Goal: Task Accomplishment & Management: Manage account settings

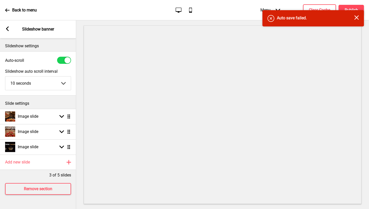
select select "10000"
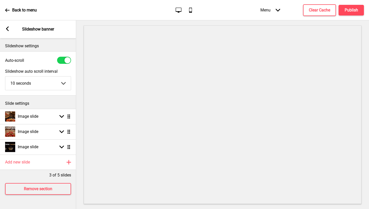
click at [156, 0] on div "Back to menu Desktop Mobile Menu Arrow down Product Page Store Information Chec…" at bounding box center [184, 10] width 369 height 20
click at [7, 26] on div "Arrow left Slideshow banner" at bounding box center [38, 29] width 76 height 18
click at [8, 31] on icon at bounding box center [7, 28] width 3 height 5
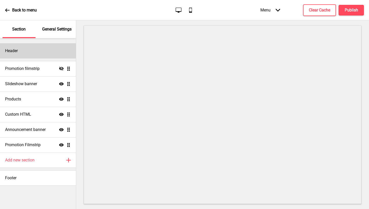
click at [29, 51] on div "Header" at bounding box center [38, 50] width 76 height 15
select select "Abril Fatface"
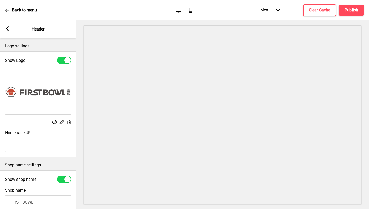
click at [59, 122] on rect at bounding box center [61, 121] width 5 height 5
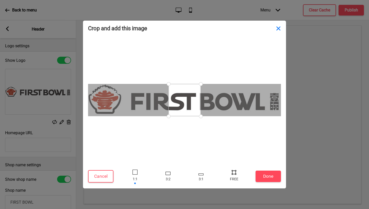
click at [280, 26] on button "Close" at bounding box center [278, 28] width 15 height 15
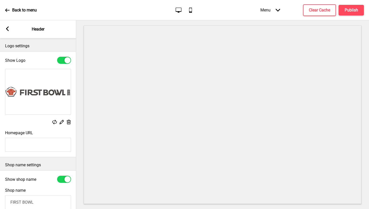
click at [60, 122] on rect at bounding box center [61, 121] width 5 height 5
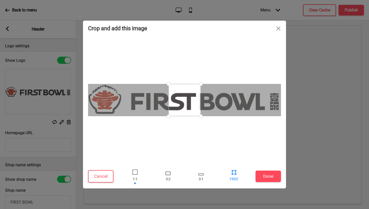
click at [234, 176] on div at bounding box center [233, 176] width 15 height 17
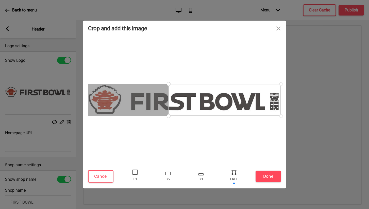
drag, startPoint x: 201, startPoint y: 116, endPoint x: 292, endPoint y: 116, distance: 91.1
click at [292, 116] on div "Crop and add this image Cancel Done Drop a file here Drag & drop files here or …" at bounding box center [184, 104] width 369 height 209
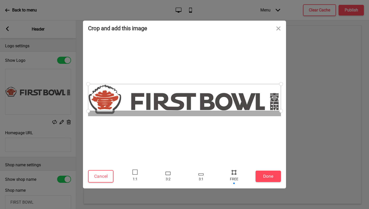
drag, startPoint x: 170, startPoint y: 115, endPoint x: 69, endPoint y: 111, distance: 101.6
click at [69, 111] on div "Crop and add this image Cancel Done Drop a file here Drag & drop files here or …" at bounding box center [184, 104] width 369 height 209
click at [101, 175] on button "Cancel" at bounding box center [100, 176] width 25 height 12
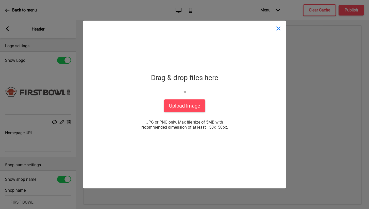
click at [281, 28] on button "Close" at bounding box center [278, 28] width 15 height 15
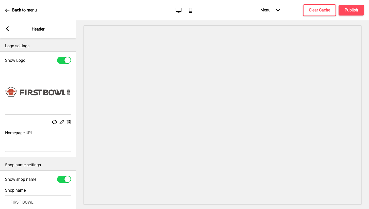
click at [62, 59] on div at bounding box center [64, 60] width 14 height 7
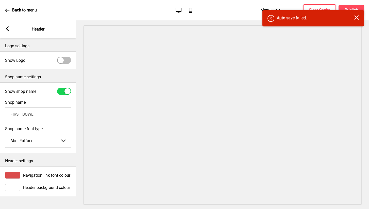
click at [62, 59] on div at bounding box center [61, 60] width 6 height 6
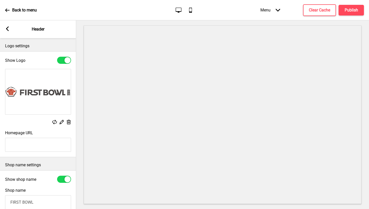
click at [62, 59] on div at bounding box center [64, 60] width 14 height 7
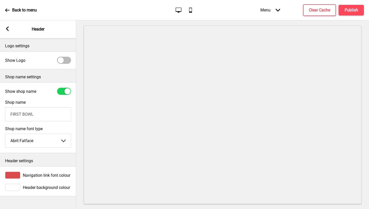
click at [62, 59] on div at bounding box center [61, 60] width 6 height 6
checkbox input "true"
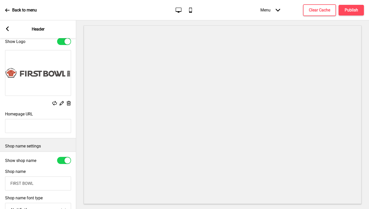
scroll to position [23, 0]
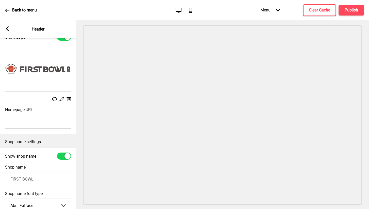
click at [64, 156] on div at bounding box center [67, 156] width 6 height 6
checkbox input "false"
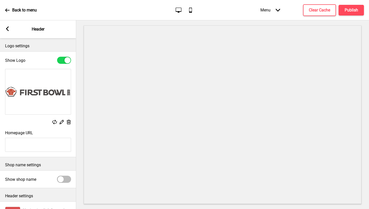
scroll to position [0, 0]
click at [41, 93] on img at bounding box center [37, 91] width 65 height 45
click at [38, 93] on img at bounding box center [37, 91] width 65 height 45
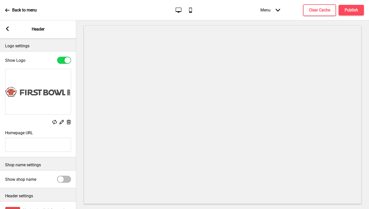
click at [62, 123] on rect at bounding box center [61, 121] width 5 height 5
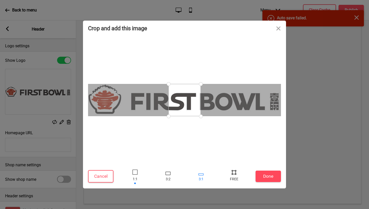
click at [201, 174] on div at bounding box center [201, 174] width 5 height 2
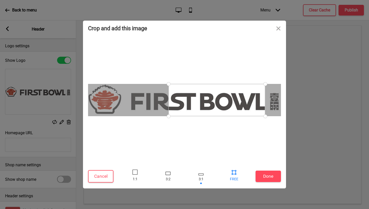
click at [233, 173] on div at bounding box center [234, 172] width 8 height 8
click at [234, 174] on div at bounding box center [234, 172] width 8 height 8
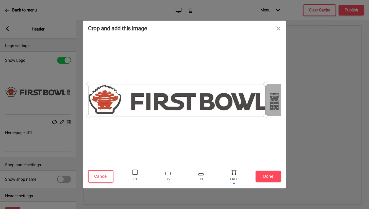
drag, startPoint x: 169, startPoint y: 84, endPoint x: 88, endPoint y: 80, distance: 81.3
click at [88, 80] on div at bounding box center [88, 83] width 9 height 9
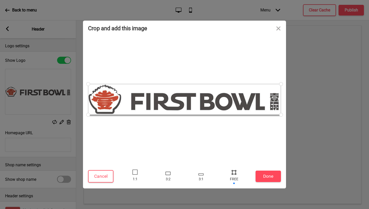
drag, startPoint x: 265, startPoint y: 116, endPoint x: 281, endPoint y: 114, distance: 16.3
click at [281, 114] on div at bounding box center [281, 114] width 9 height 9
click at [281, 116] on div at bounding box center [280, 116] width 9 height 9
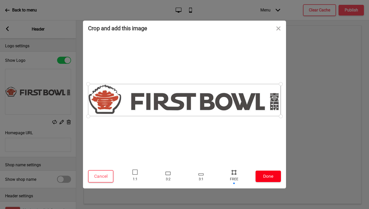
click at [269, 177] on button "Done" at bounding box center [268, 175] width 25 height 11
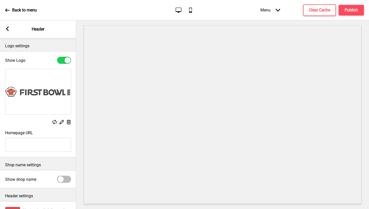
click at [61, 61] on div at bounding box center [64, 60] width 14 height 7
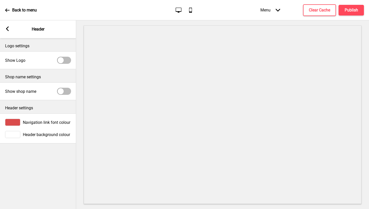
click at [61, 61] on div at bounding box center [61, 60] width 6 height 6
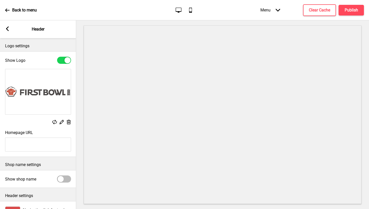
click at [61, 61] on div at bounding box center [64, 60] width 14 height 7
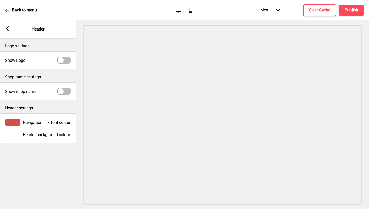
click at [66, 63] on div at bounding box center [64, 60] width 14 height 7
checkbox input "true"
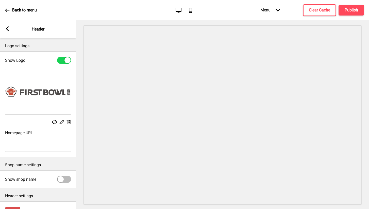
click at [63, 121] on rect at bounding box center [61, 121] width 5 height 5
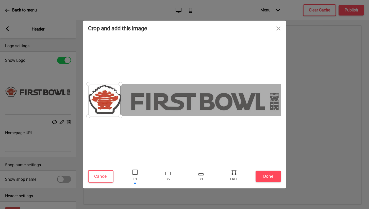
drag, startPoint x: 120, startPoint y: 116, endPoint x: 124, endPoint y: 116, distance: 4.1
click at [124, 116] on div at bounding box center [120, 116] width 9 height 9
drag, startPoint x: 121, startPoint y: 83, endPoint x: 124, endPoint y: 83, distance: 3.0
click at [124, 83] on div at bounding box center [120, 83] width 9 height 9
drag, startPoint x: 120, startPoint y: 116, endPoint x: 128, endPoint y: 116, distance: 7.6
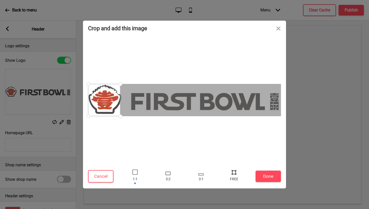
click at [128, 116] on div at bounding box center [184, 100] width 193 height 32
click at [95, 114] on div at bounding box center [105, 100] width 32 height 32
drag, startPoint x: 89, startPoint y: 115, endPoint x: 86, endPoint y: 115, distance: 2.8
click at [86, 115] on div at bounding box center [89, 116] width 9 height 9
click at [268, 176] on button "Done" at bounding box center [268, 175] width 25 height 11
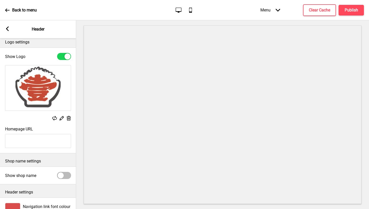
scroll to position [16, 0]
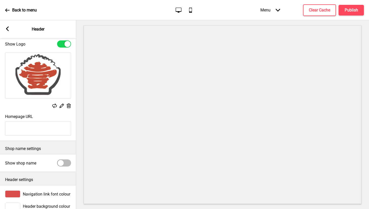
click at [64, 162] on div at bounding box center [64, 162] width 14 height 7
checkbox input "true"
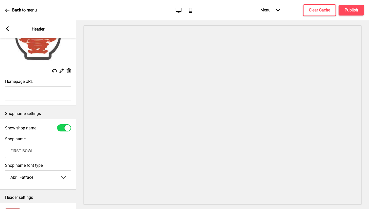
scroll to position [55, 0]
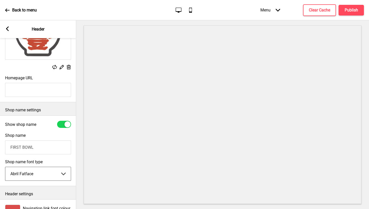
select select "Abhaya Libre"
type input "First Bowl Rice Kitchen"
select select "Bree Serif"
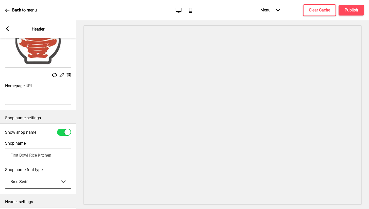
scroll to position [46, 0]
click at [49, 50] on img at bounding box center [37, 45] width 65 height 45
click at [63, 76] on rect at bounding box center [61, 75] width 5 height 5
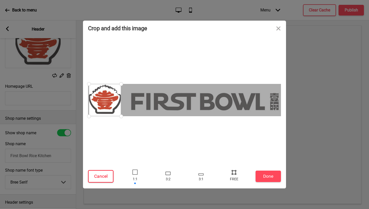
click at [99, 177] on button "Cancel" at bounding box center [100, 176] width 25 height 12
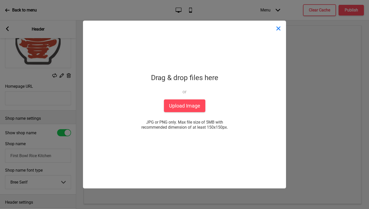
click at [281, 27] on button "Close" at bounding box center [278, 28] width 15 height 15
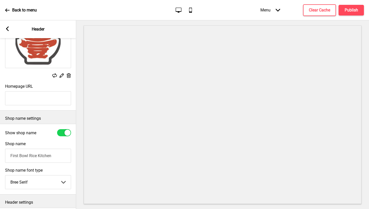
click at [56, 75] on rect at bounding box center [54, 75] width 5 height 5
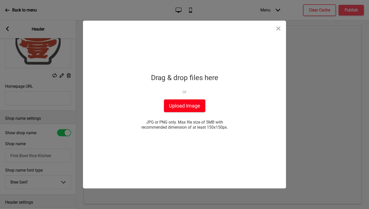
click at [182, 104] on button "Upload Image" at bounding box center [184, 105] width 41 height 13
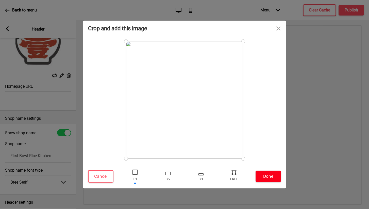
click at [273, 174] on button "Done" at bounding box center [268, 175] width 25 height 11
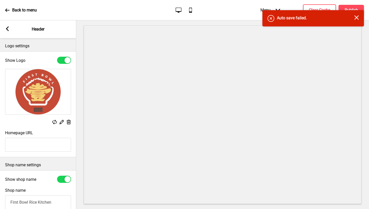
scroll to position [0, 0]
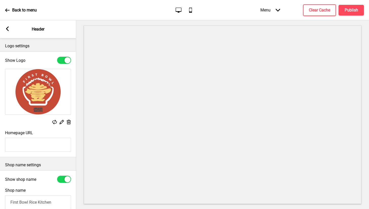
click at [8, 31] on div "Arrow left" at bounding box center [7, 29] width 5 height 6
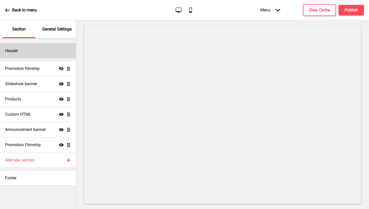
click at [41, 53] on div "Header" at bounding box center [38, 50] width 76 height 15
select select "Bree Serif"
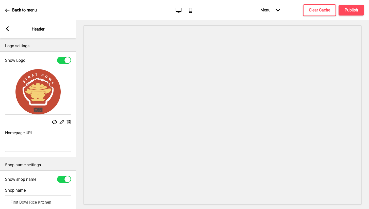
click at [9, 32] on div "Arrow left" at bounding box center [7, 29] width 5 height 6
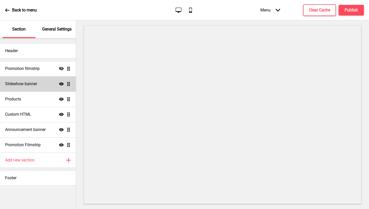
click at [62, 85] on icon at bounding box center [61, 83] width 5 height 3
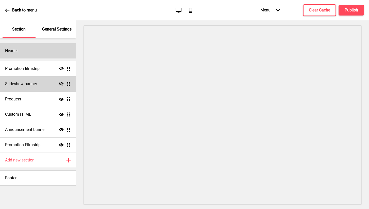
click at [38, 57] on div "Header" at bounding box center [38, 50] width 76 height 15
select select "Bree Serif"
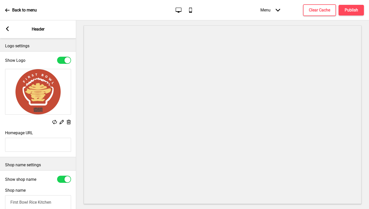
click at [8, 31] on rect at bounding box center [7, 28] width 5 height 5
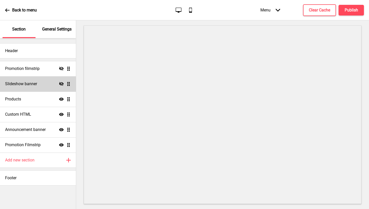
click at [61, 84] on icon "Hide" at bounding box center [61, 83] width 5 height 5
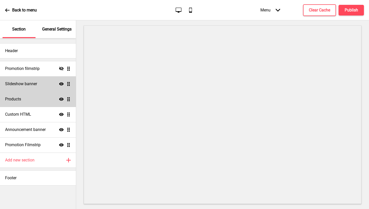
click at [61, 100] on icon at bounding box center [61, 98] width 5 height 3
click at [61, 100] on icon at bounding box center [61, 99] width 5 height 4
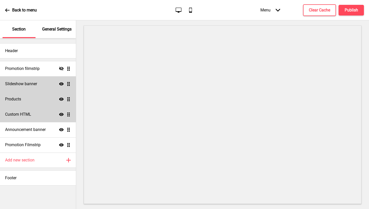
click at [61, 114] on icon at bounding box center [61, 114] width 5 height 3
click at [61, 114] on icon at bounding box center [61, 114] width 5 height 4
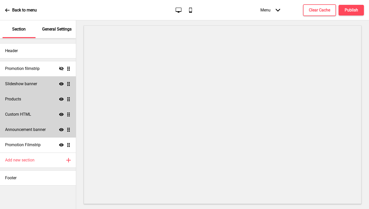
click at [61, 130] on icon at bounding box center [61, 129] width 5 height 3
click at [61, 130] on icon "Hide" at bounding box center [61, 129] width 5 height 5
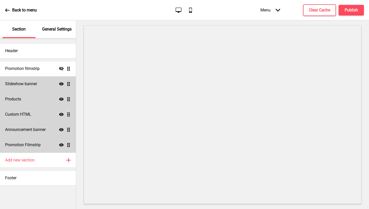
click at [61, 143] on icon "Show" at bounding box center [61, 144] width 5 height 5
click at [61, 143] on icon "Hide" at bounding box center [61, 144] width 5 height 5
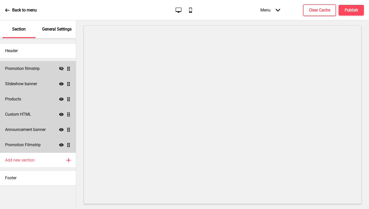
click at [61, 70] on icon "Hide" at bounding box center [61, 68] width 5 height 5
click at [61, 70] on icon at bounding box center [61, 68] width 5 height 3
click at [68, 84] on ul "Promotion filmstrip Hide Drag Slideshow banner Show Drag Products Show Drag Cus…" at bounding box center [38, 106] width 76 height 91
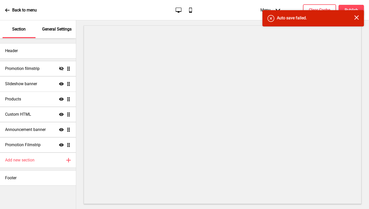
click at [69, 85] on ul "Promotion filmstrip Hide Drag Slideshow banner Show Drag Products Show Drag Cus…" at bounding box center [38, 106] width 76 height 91
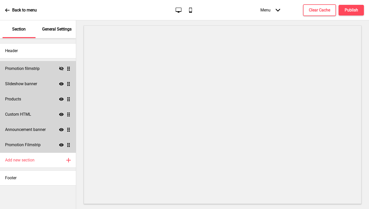
click at [46, 84] on div "Slideshow banner Show Drag" at bounding box center [38, 83] width 76 height 15
select select "10000"
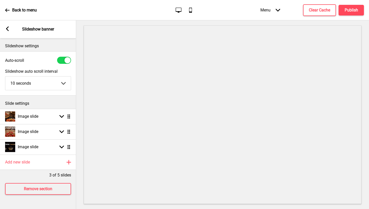
click at [66, 62] on div at bounding box center [67, 60] width 6 height 6
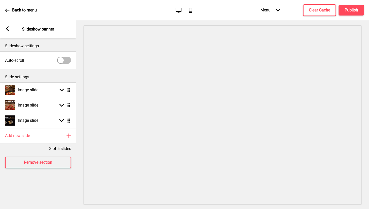
click at [64, 60] on div at bounding box center [64, 60] width 14 height 7
checkbox input "true"
select select "10000"
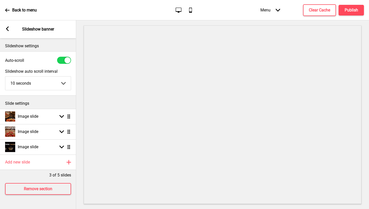
click at [36, 43] on p "Slideshow settings" at bounding box center [38, 46] width 66 height 6
click at [348, 11] on h4 "Publish" at bounding box center [351, 10] width 13 height 6
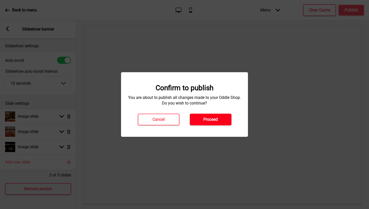
click at [218, 118] on h4 "Proceed" at bounding box center [210, 120] width 14 height 6
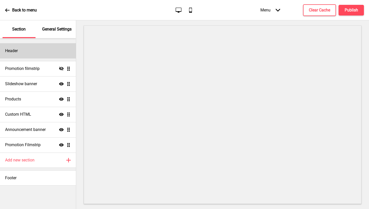
click at [36, 52] on div "Header" at bounding box center [38, 50] width 76 height 15
select select "Abril Fatface"
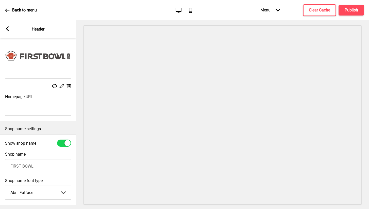
scroll to position [69, 0]
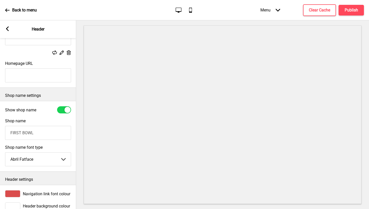
click at [55, 53] on rect at bounding box center [54, 52] width 5 height 5
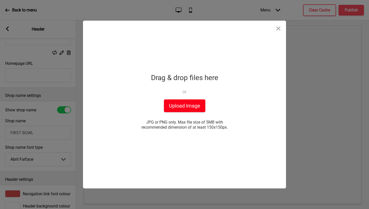
click at [191, 104] on button "Upload Image" at bounding box center [184, 105] width 41 height 13
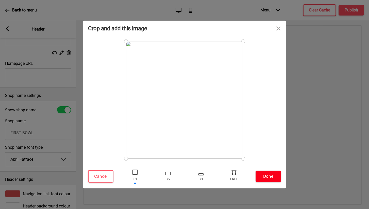
click at [263, 179] on button "Done" at bounding box center [268, 175] width 25 height 11
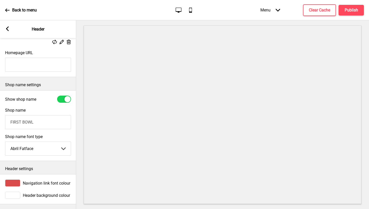
scroll to position [0, 0]
click at [31, 123] on input "First Bowl rice Kitchen" at bounding box center [38, 122] width 66 height 14
type input "First Bowl Rice Kitchen"
click at [45, 110] on div "Shop name First Bowl Rice Kitchen" at bounding box center [38, 118] width 76 height 26
click at [350, 11] on h4 "Publish" at bounding box center [351, 10] width 13 height 6
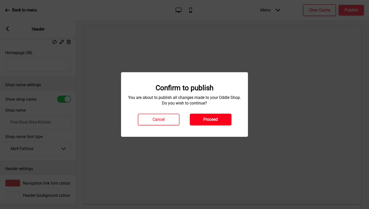
click at [211, 124] on button "Proceed" at bounding box center [211, 119] width 42 height 12
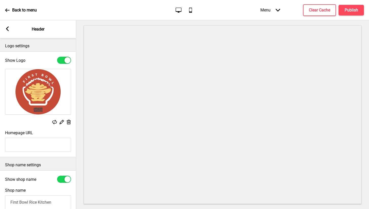
click at [7, 28] on icon at bounding box center [7, 28] width 3 height 5
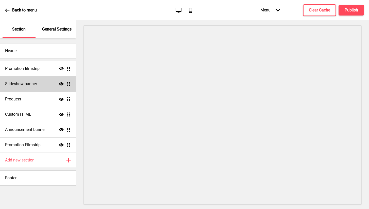
click at [60, 84] on icon "Show" at bounding box center [61, 83] width 5 height 5
click at [60, 84] on icon at bounding box center [61, 84] width 5 height 4
click at [50, 84] on div "Slideshow banner Show Drag" at bounding box center [38, 83] width 76 height 15
select select "10000"
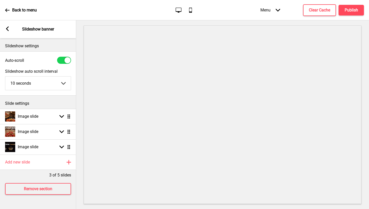
click at [9, 29] on rect at bounding box center [7, 28] width 5 height 5
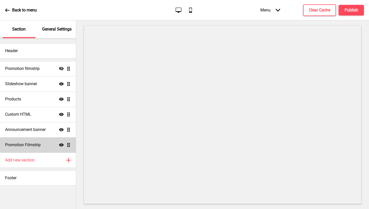
click at [44, 144] on div "Promotion Filmstrip Show Drag" at bounding box center [38, 144] width 76 height 15
select select "center"
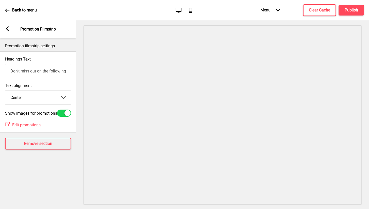
click at [8, 32] on div "Arrow left Promotion Filmstrip" at bounding box center [38, 29] width 76 height 18
click at [8, 28] on icon at bounding box center [7, 28] width 3 height 5
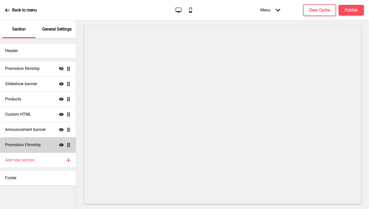
click at [24, 143] on h4 "Promotion Filmstrip" at bounding box center [23, 145] width 36 height 6
select select "center"
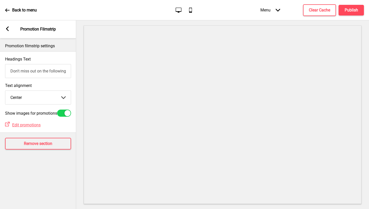
click at [8, 31] on div "Arrow left" at bounding box center [7, 29] width 5 height 6
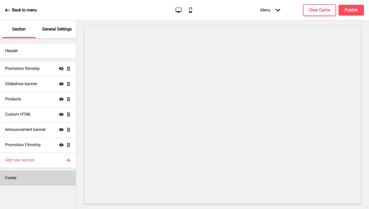
click at [26, 179] on div "Footer" at bounding box center [38, 177] width 76 height 15
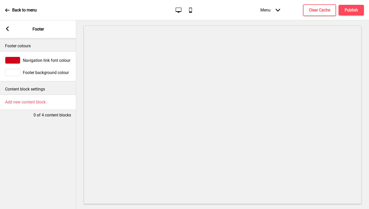
click at [7, 29] on icon at bounding box center [7, 28] width 3 height 5
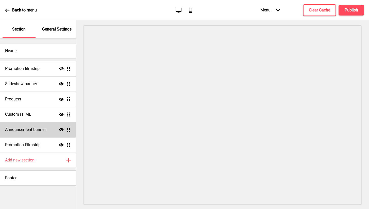
click at [61, 129] on icon "Show" at bounding box center [61, 129] width 5 height 5
click at [61, 129] on icon "Hide" at bounding box center [61, 129] width 5 height 5
click at [61, 129] on icon "Show" at bounding box center [61, 129] width 5 height 5
click at [61, 129] on icon "Hide" at bounding box center [61, 129] width 5 height 5
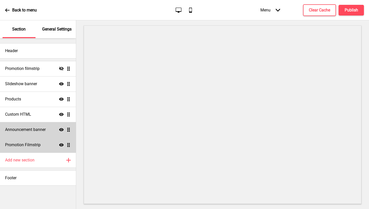
click at [62, 146] on icon at bounding box center [61, 144] width 5 height 3
click at [62, 146] on icon at bounding box center [61, 145] width 5 height 4
click at [61, 144] on icon at bounding box center [61, 144] width 5 height 3
click at [61, 144] on icon "Hide" at bounding box center [61, 144] width 5 height 5
click at [63, 145] on icon at bounding box center [61, 144] width 5 height 3
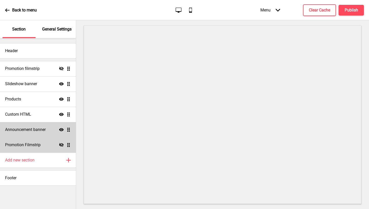
click at [62, 144] on icon "Hide" at bounding box center [61, 144] width 5 height 5
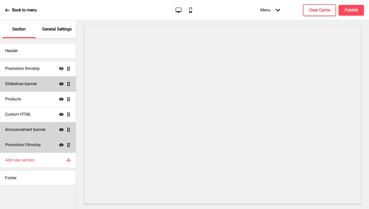
click at [50, 85] on div "Slideshow banner Show Drag" at bounding box center [38, 83] width 76 height 15
select select "10000"
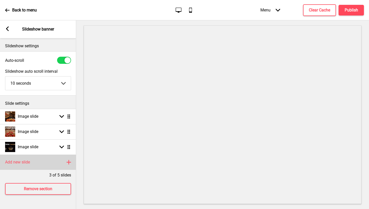
click at [22, 164] on h4 "Add new slide" at bounding box center [17, 162] width 25 height 6
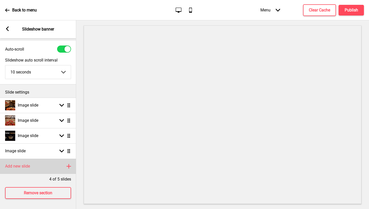
click at [44, 167] on div "Add new slide Plus" at bounding box center [38, 165] width 76 height 15
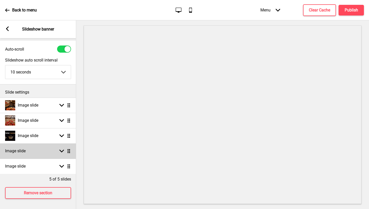
click at [62, 150] on rect at bounding box center [61, 151] width 5 height 5
select select "right"
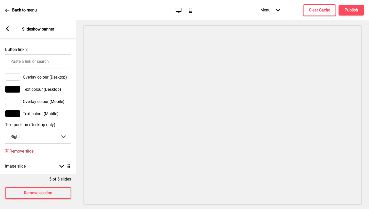
click at [27, 152] on span "Remove slide" at bounding box center [22, 151] width 24 height 5
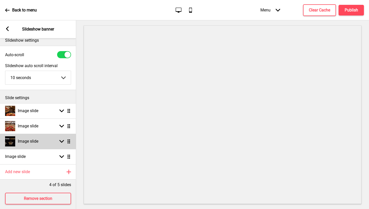
scroll to position [6, 0]
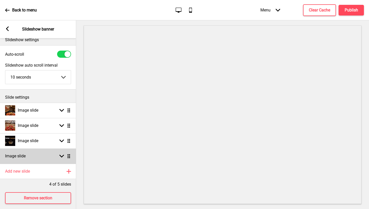
click at [63, 156] on icon at bounding box center [61, 156] width 5 height 3
select select "right"
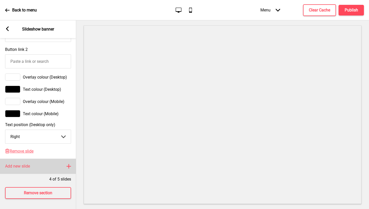
scroll to position [341, 0]
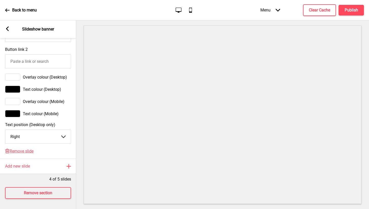
click at [35, 151] on div "Delete Remove slide" at bounding box center [38, 154] width 76 height 10
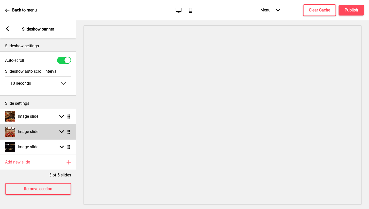
scroll to position [0, 0]
click at [8, 31] on div "Arrow left" at bounding box center [7, 29] width 5 height 6
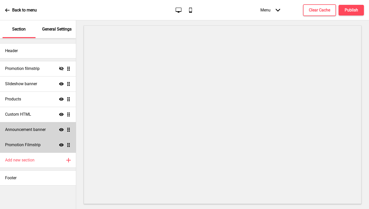
click at [50, 33] on div "General Settings" at bounding box center [57, 29] width 33 height 18
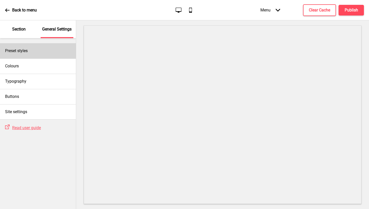
click at [43, 55] on div "Preset styles" at bounding box center [38, 50] width 76 height 15
select select "Custom"
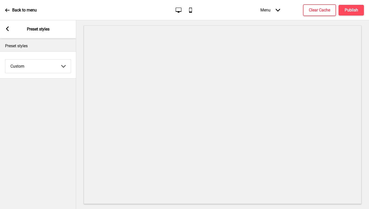
click at [6, 31] on rect at bounding box center [7, 28] width 5 height 5
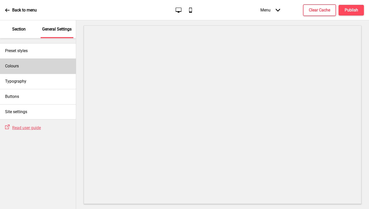
click at [22, 64] on div "Colours" at bounding box center [38, 65] width 76 height 15
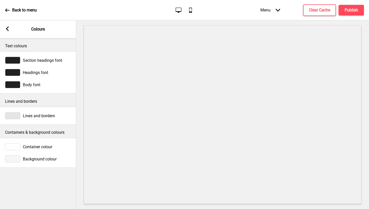
click at [8, 28] on icon at bounding box center [7, 28] width 3 height 5
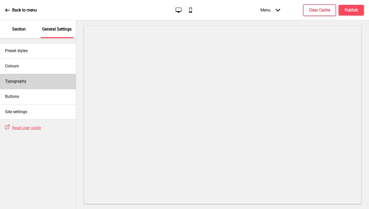
click at [29, 88] on div "Typography" at bounding box center [38, 81] width 76 height 15
select select "Lato"
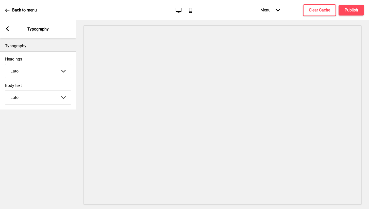
click at [8, 30] on icon at bounding box center [7, 28] width 3 height 5
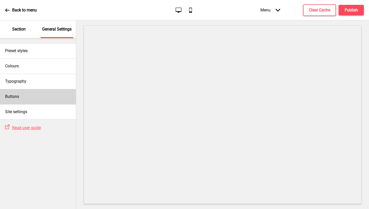
click at [27, 99] on div "Buttons" at bounding box center [38, 96] width 76 height 15
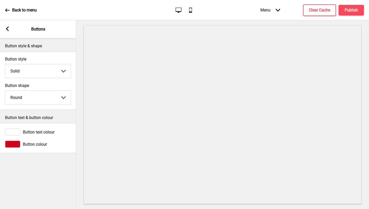
click at [8, 30] on rect at bounding box center [7, 28] width 5 height 5
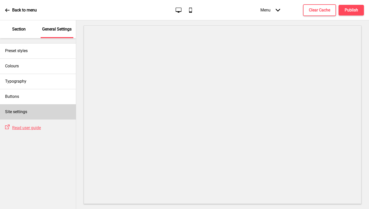
click at [26, 115] on div "Site settings" at bounding box center [38, 111] width 76 height 15
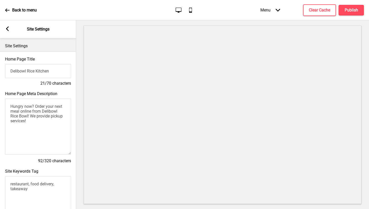
click at [17, 71] on input "Delibowl Rice Kitchen" at bounding box center [38, 71] width 66 height 14
type input "First Bowl Rice Kitchen"
click at [22, 82] on h4 "23/70 characters" at bounding box center [38, 83] width 66 height 6
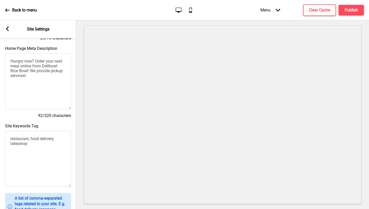
scroll to position [47, 0]
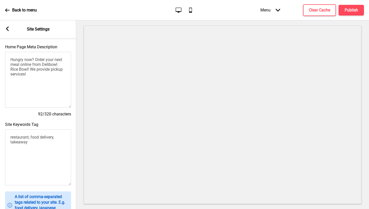
click at [48, 64] on textarea "Hungry now? Order your next meal online from Delibowl Rice Bowl! We provide pic…" at bounding box center [38, 80] width 66 height 56
click at [28, 69] on textarea "Hungry now? Order your next meal online from First Bowl Rice Bowl! We provide p…" at bounding box center [38, 80] width 66 height 56
click at [31, 88] on textarea "Hungry now? Order your next meal online from First Bowl Rice Kitchen! We provid…" at bounding box center [38, 80] width 66 height 56
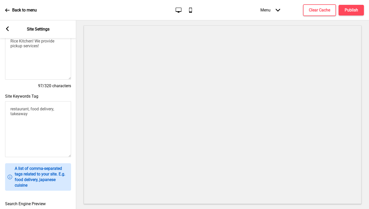
scroll to position [0, 0]
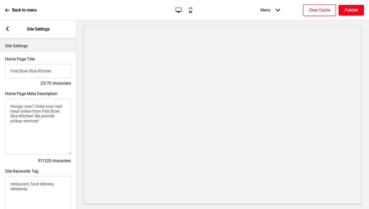
type textarea "Hungry now? Order your next meal online from First Bowl Rice Kitchen! We provid…"
click at [352, 10] on h4 "Publish" at bounding box center [351, 10] width 13 height 6
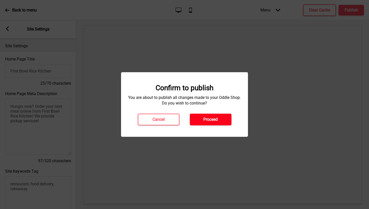
click at [210, 121] on h4 "Proceed" at bounding box center [210, 120] width 14 height 6
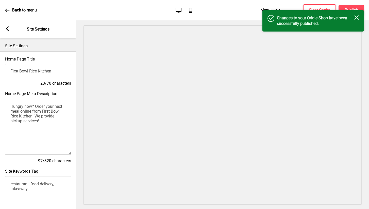
click at [9, 29] on rect at bounding box center [7, 28] width 5 height 5
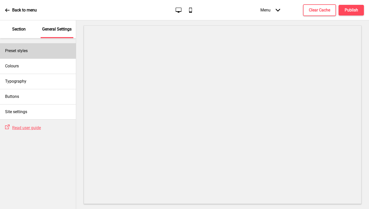
click at [28, 54] on div "Preset styles" at bounding box center [38, 50] width 76 height 15
select select "Custom"
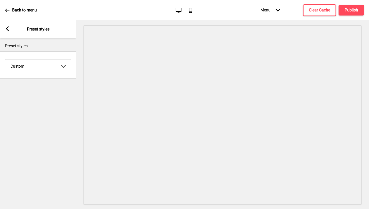
click at [8, 30] on icon at bounding box center [7, 28] width 3 height 5
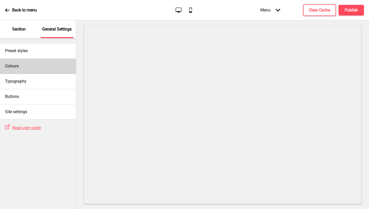
click at [46, 64] on div "Colours" at bounding box center [38, 65] width 76 height 15
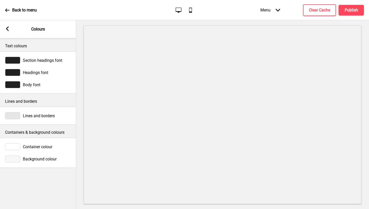
click at [6, 31] on div "Arrow left" at bounding box center [7, 29] width 5 height 6
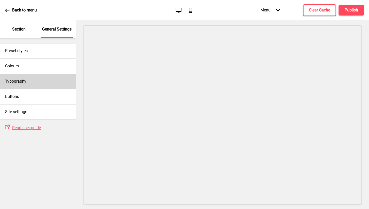
click at [44, 79] on div "Typography" at bounding box center [38, 81] width 76 height 15
select select "Lato"
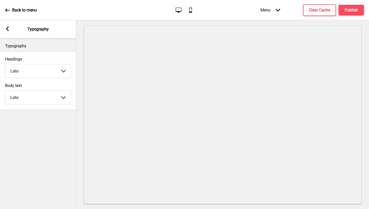
click at [7, 28] on icon at bounding box center [7, 28] width 3 height 5
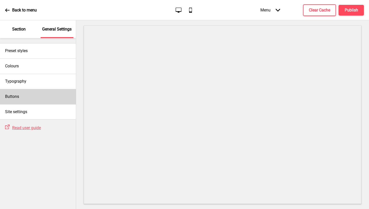
click at [43, 91] on div "Buttons" at bounding box center [38, 96] width 76 height 15
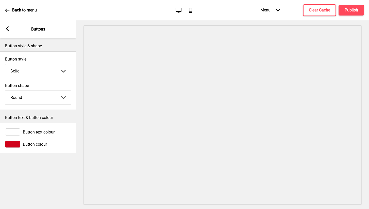
click at [6, 26] on div "Arrow left Buttons" at bounding box center [38, 29] width 76 height 18
click at [9, 29] on rect at bounding box center [7, 28] width 5 height 5
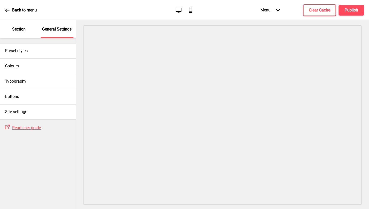
click at [21, 29] on p "Section" at bounding box center [18, 29] width 13 height 6
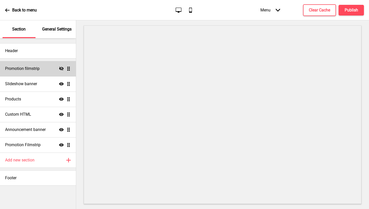
click at [63, 68] on icon at bounding box center [61, 69] width 5 height 4
click at [62, 68] on icon "Show" at bounding box center [61, 68] width 5 height 5
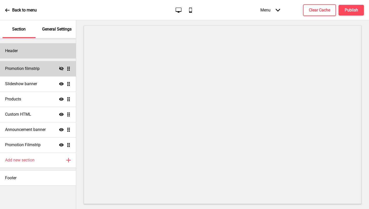
click at [43, 54] on div "Header" at bounding box center [38, 50] width 76 height 15
select select "Abril Fatface"
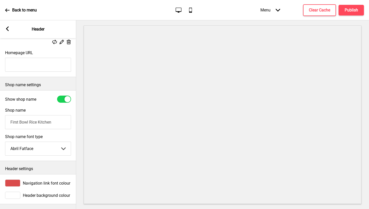
click at [7, 29] on icon at bounding box center [7, 28] width 3 height 5
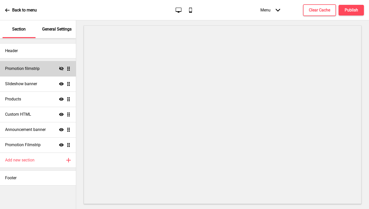
click at [52, 32] on div "General Settings" at bounding box center [57, 29] width 33 height 18
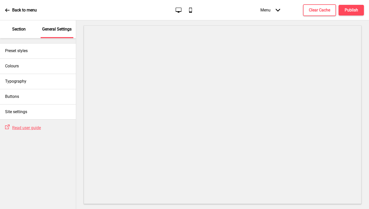
click at [22, 27] on p "Section" at bounding box center [18, 29] width 13 height 6
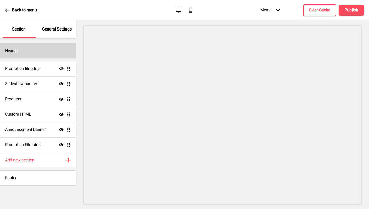
click at [25, 53] on div "Header" at bounding box center [38, 50] width 76 height 15
select select "Abril Fatface"
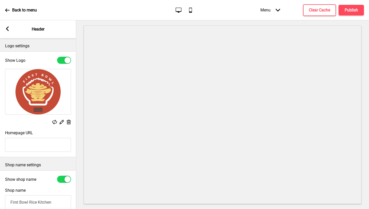
click at [7, 28] on icon at bounding box center [7, 28] width 3 height 5
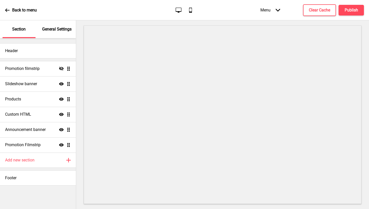
click at [8, 9] on icon at bounding box center [7, 10] width 5 height 5
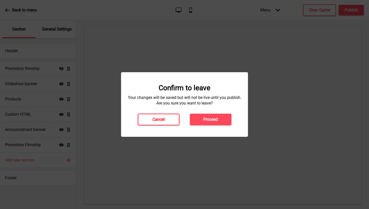
click at [154, 121] on h4 "Cancel" at bounding box center [159, 120] width 12 height 6
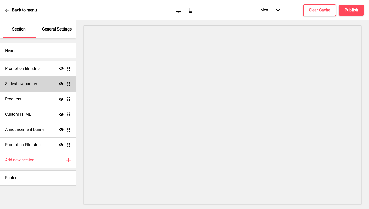
click at [31, 82] on h4 "Slideshow banner" at bounding box center [21, 84] width 32 height 6
select select "10000"
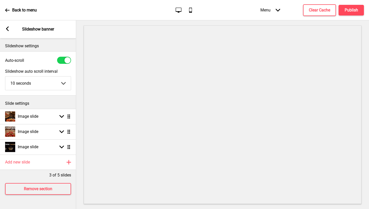
click at [54, 105] on p "Slide settings" at bounding box center [38, 104] width 66 height 6
click at [31, 103] on p "Slide settings" at bounding box center [38, 104] width 66 height 6
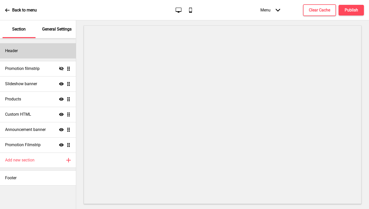
click at [28, 56] on div "Header" at bounding box center [38, 50] width 76 height 15
select select "Abril Fatface"
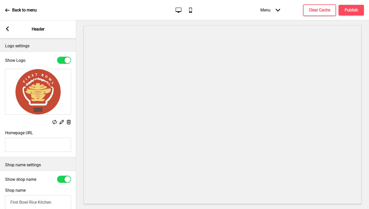
click at [6, 30] on rect at bounding box center [7, 28] width 5 height 5
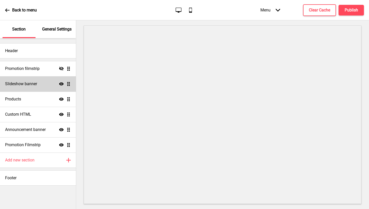
click at [31, 80] on div "Slideshow banner Show Drag" at bounding box center [38, 83] width 76 height 15
select select "10000"
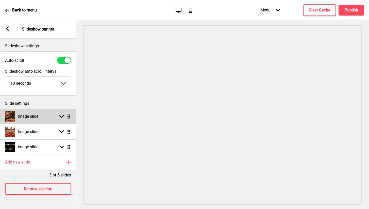
click at [63, 112] on div "Image slide Arrow down Drag" at bounding box center [38, 116] width 76 height 15
select select "right"
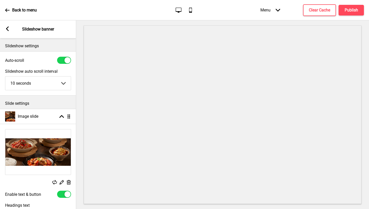
scroll to position [54, 0]
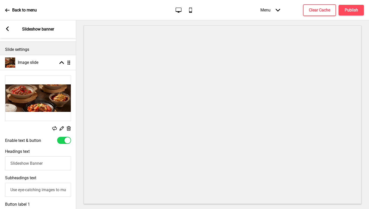
click at [66, 142] on div at bounding box center [67, 140] width 6 height 6
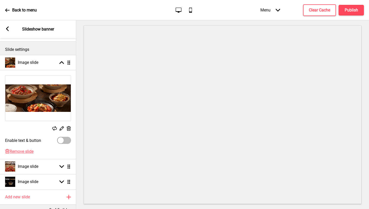
click at [66, 142] on div at bounding box center [64, 140] width 14 height 7
checkbox input "true"
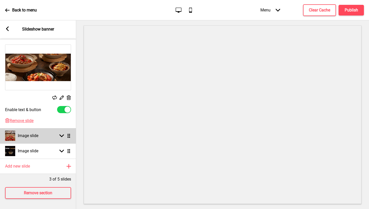
select select "right"
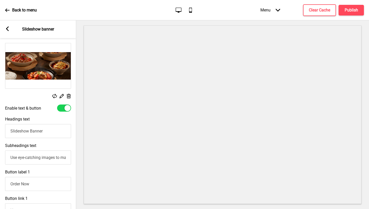
click at [60, 135] on div "Replace Edit Delete Enable text & button Headings text Slideshow Banner Subhead…" at bounding box center [38, 194] width 76 height 312
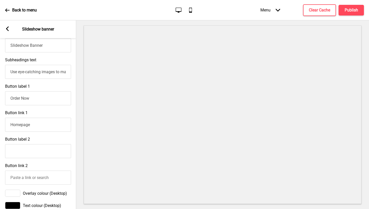
scroll to position [75, 0]
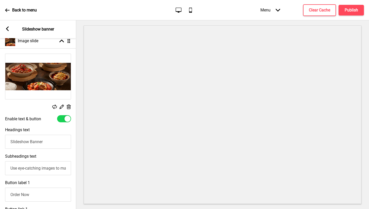
click at [65, 118] on div at bounding box center [67, 119] width 6 height 6
checkbox input "false"
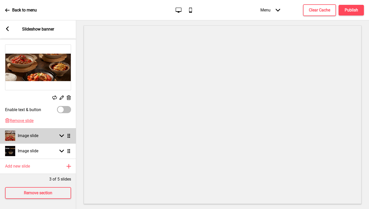
scroll to position [84, 0]
click at [60, 135] on icon at bounding box center [61, 136] width 5 height 3
select select "right"
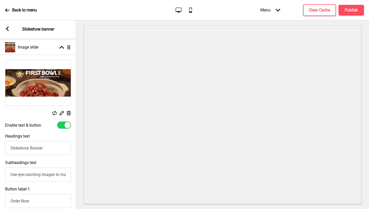
click at [66, 122] on div at bounding box center [67, 125] width 6 height 6
checkbox input "false"
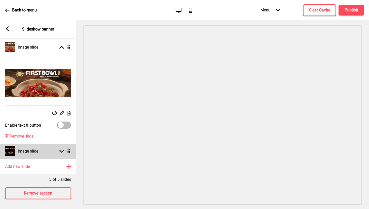
click at [61, 152] on icon at bounding box center [61, 151] width 5 height 3
select select "right"
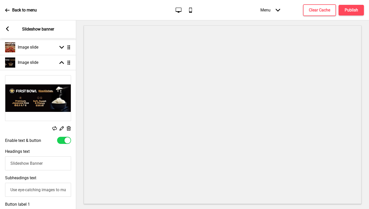
click at [65, 139] on div at bounding box center [67, 140] width 6 height 6
checkbox input "false"
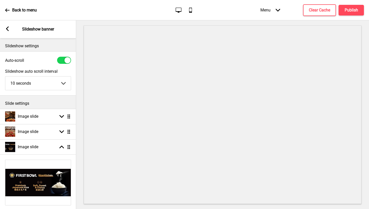
scroll to position [0, 0]
click at [357, 12] on h4 "Publish" at bounding box center [351, 10] width 13 height 6
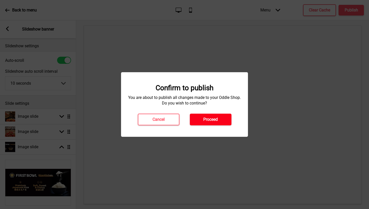
click at [220, 120] on button "Proceed" at bounding box center [211, 119] width 42 height 12
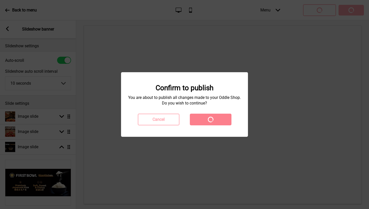
click at [220, 120] on button "Spinner" at bounding box center [211, 119] width 42 height 12
